Goal: Find specific page/section

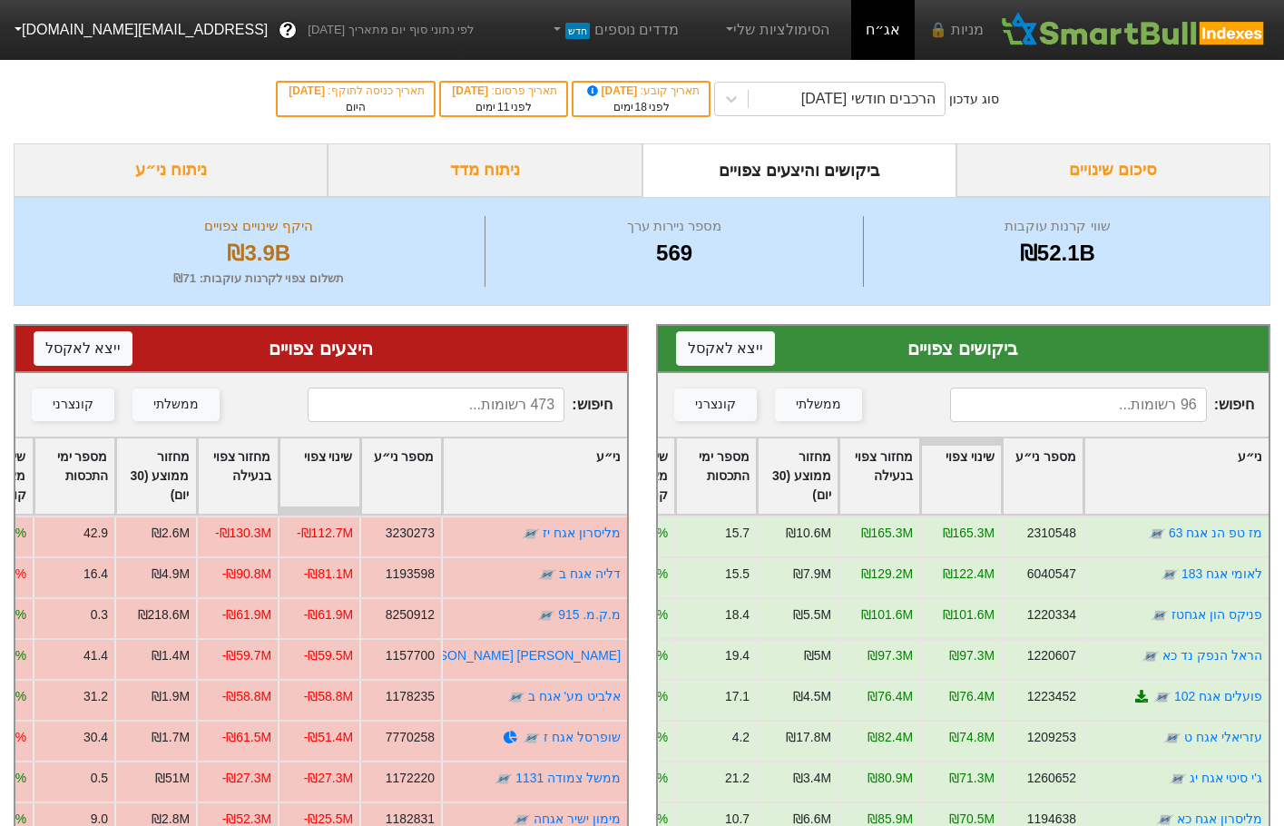
click at [1065, 413] on input at bounding box center [1078, 405] width 257 height 34
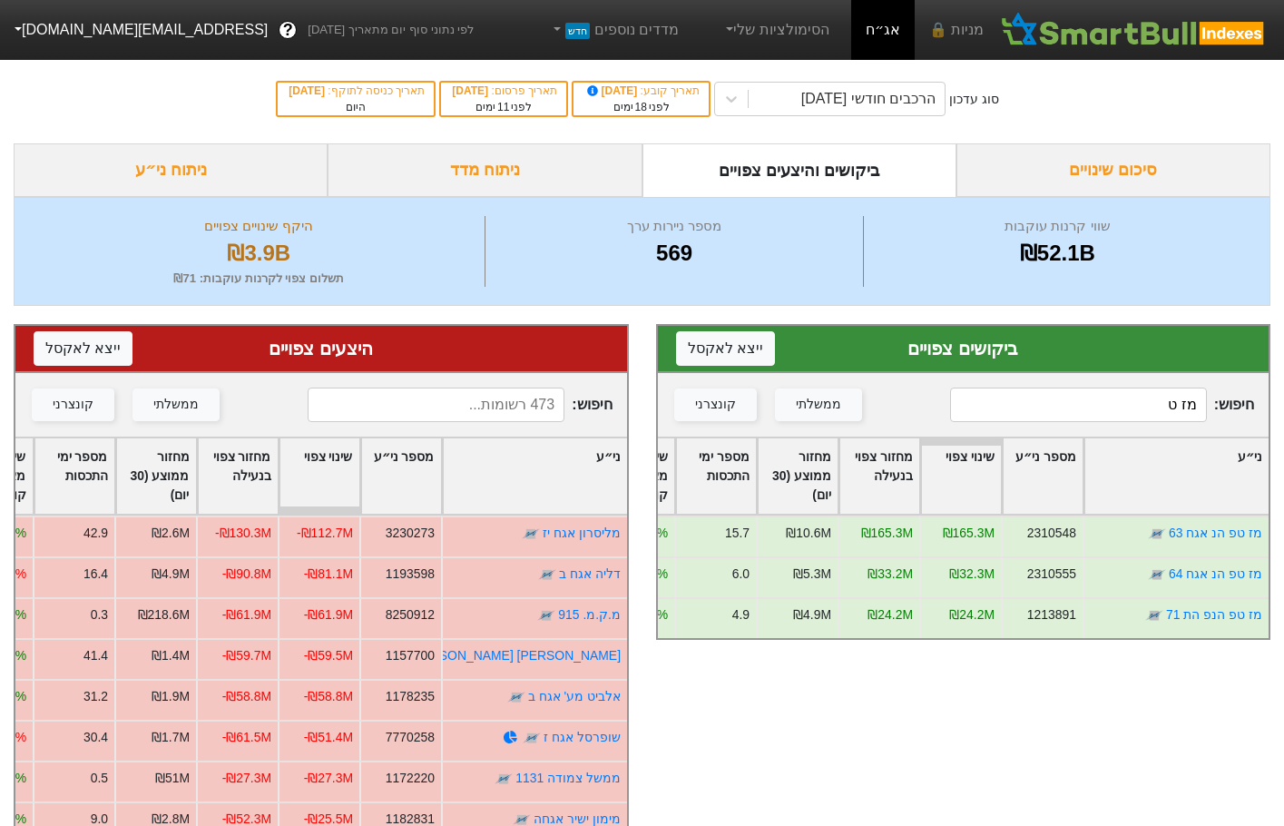
type input "מז ט"
click at [499, 415] on input at bounding box center [436, 405] width 257 height 34
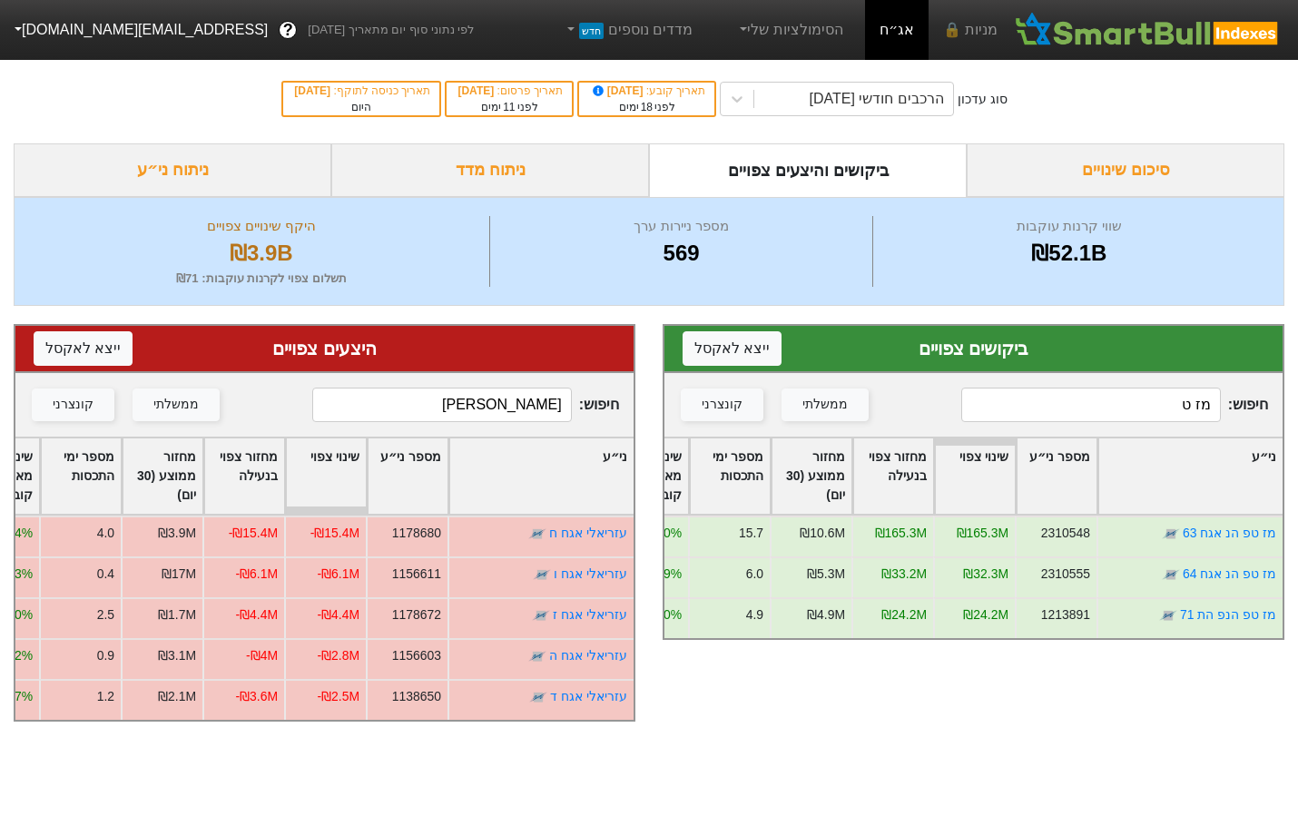
type input "[PERSON_NAME]"
click at [1039, 410] on input "מז ט" at bounding box center [1091, 405] width 260 height 34
drag, startPoint x: 1039, startPoint y: 410, endPoint x: 1027, endPoint y: 374, distance: 38.2
click at [1037, 395] on input "מז ט" at bounding box center [1091, 405] width 260 height 34
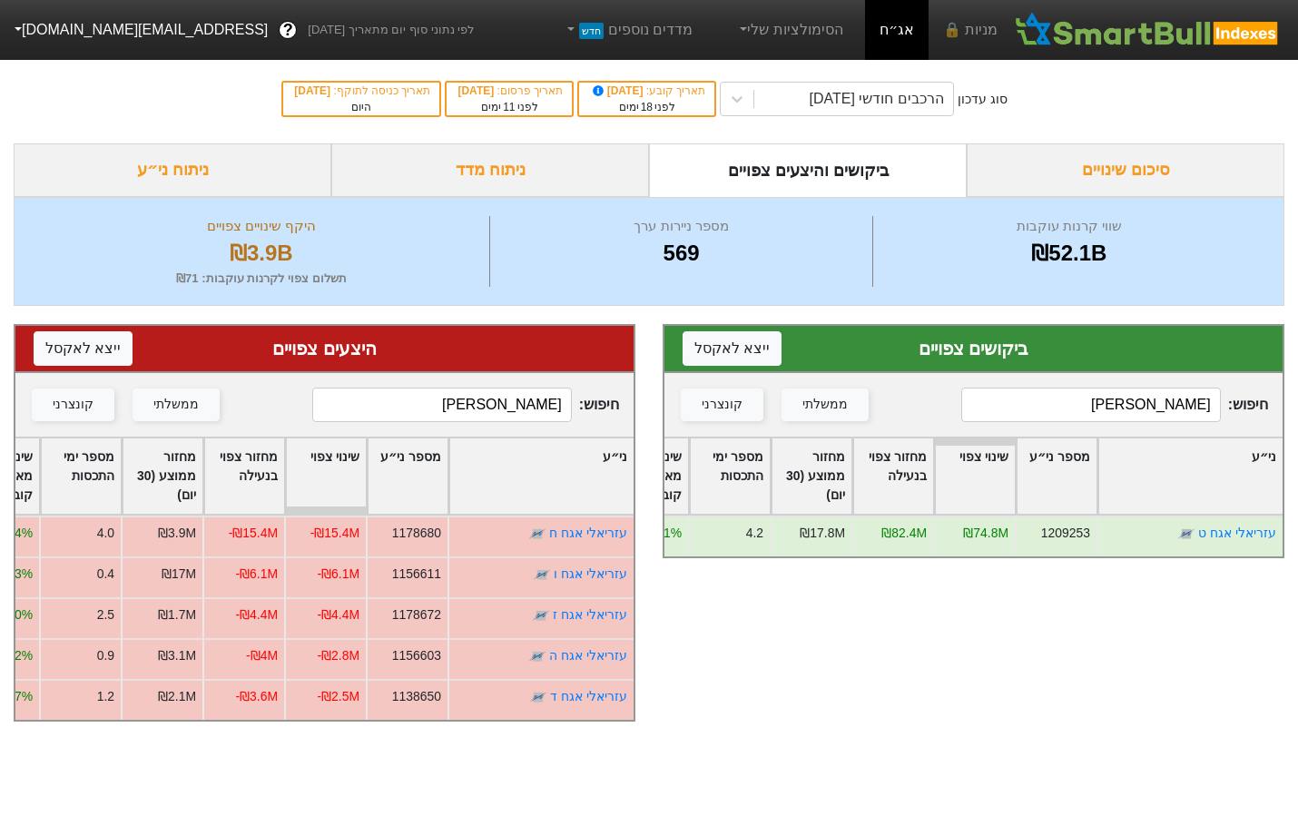
type input "[PERSON_NAME]"
click at [469, 418] on input "[PERSON_NAME]" at bounding box center [442, 405] width 260 height 34
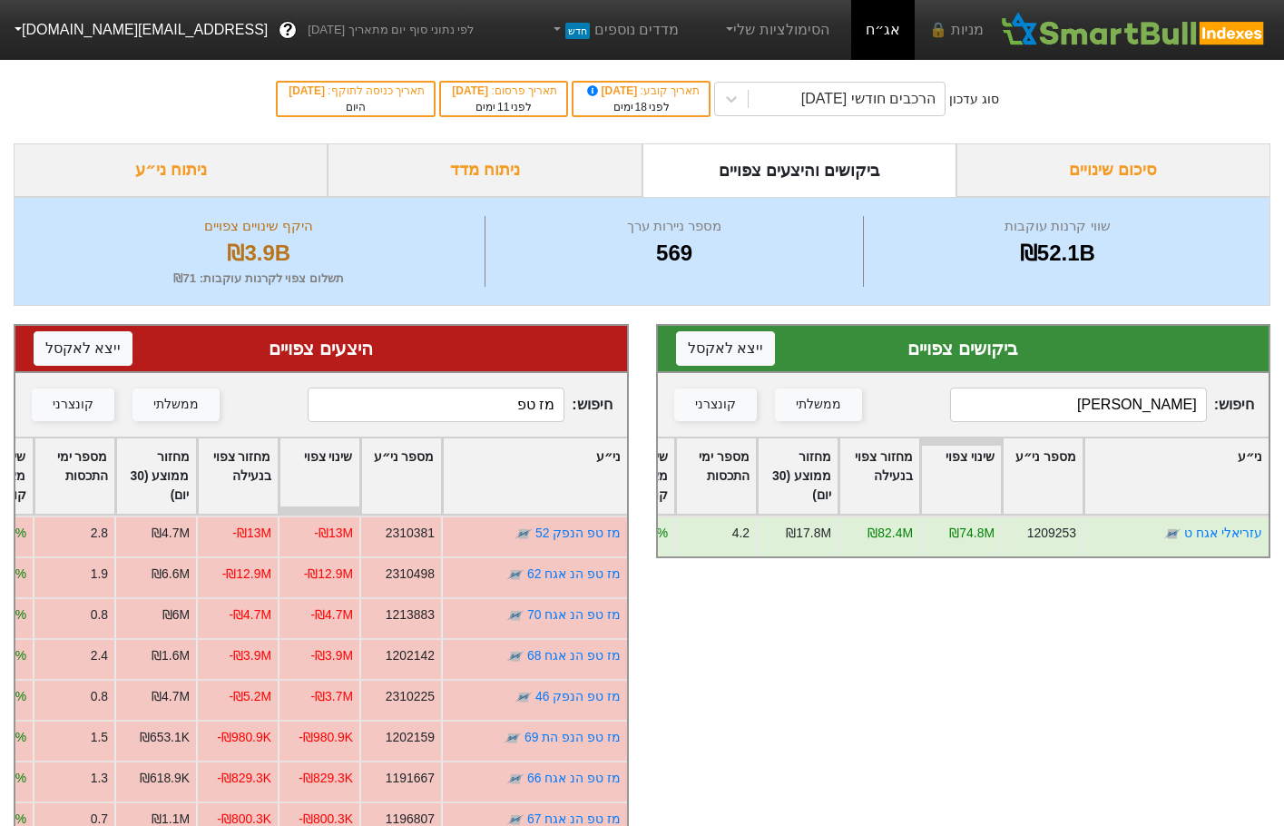
click at [460, 407] on input "מז טפ" at bounding box center [436, 405] width 257 height 34
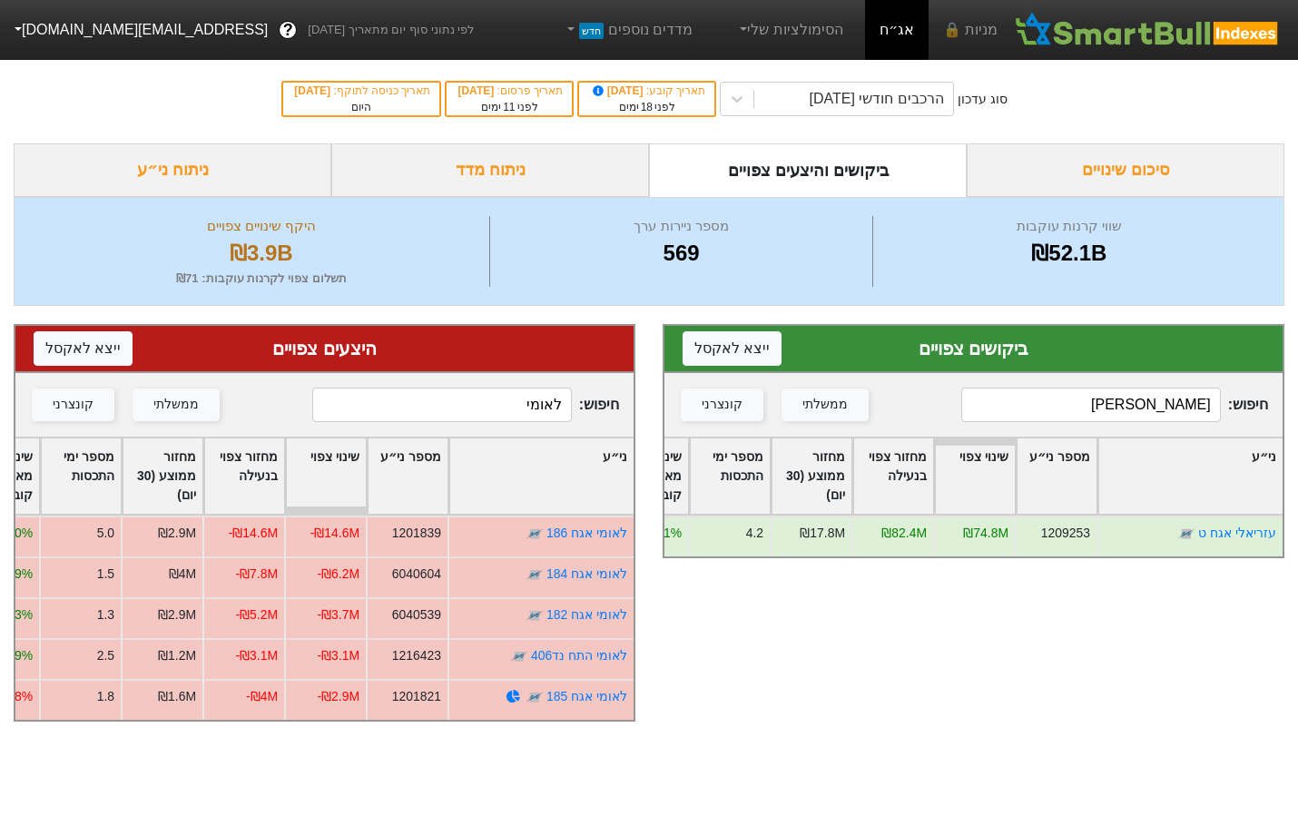
click at [493, 398] on input "לאומי" at bounding box center [442, 405] width 260 height 34
click at [492, 398] on input "לאומי" at bounding box center [442, 405] width 260 height 34
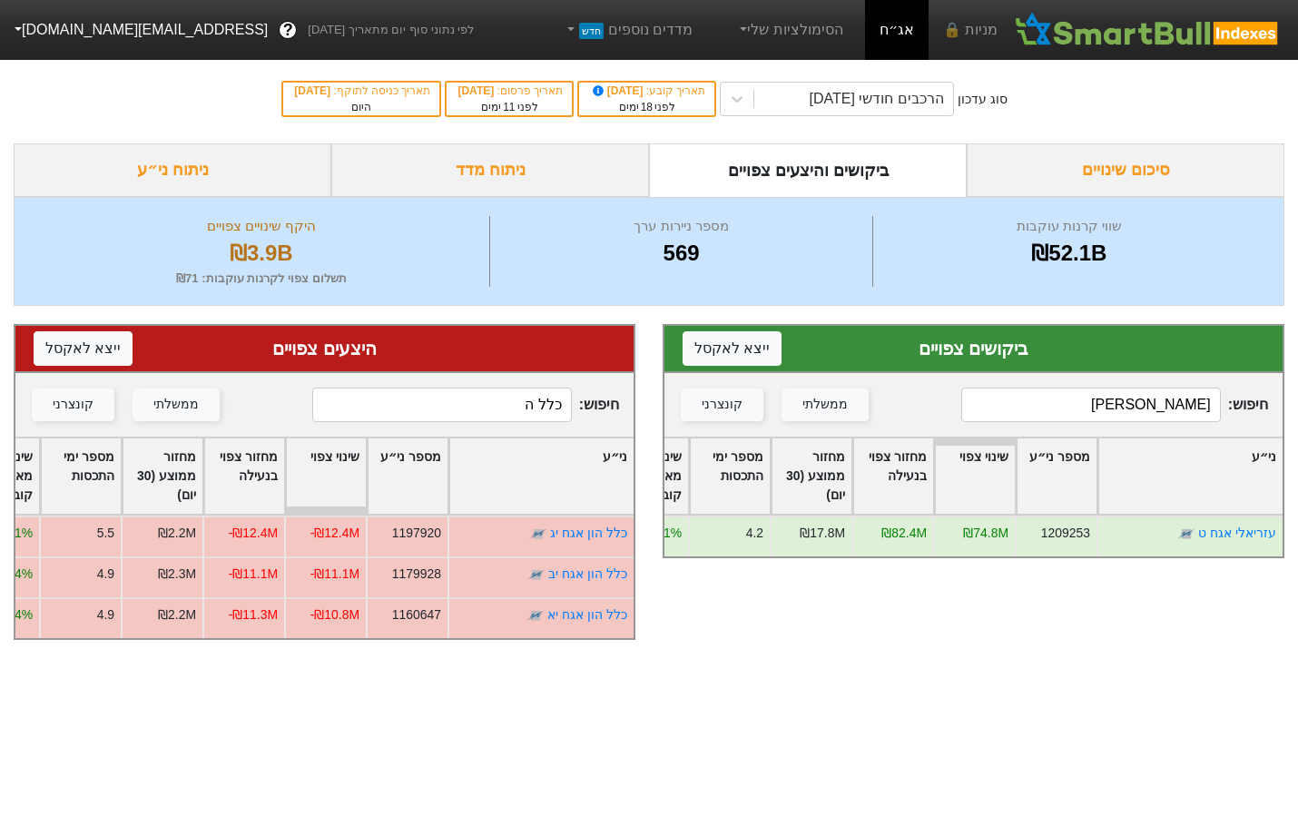
type input "כלל ה"
